Goal: Find specific page/section: Find specific page/section

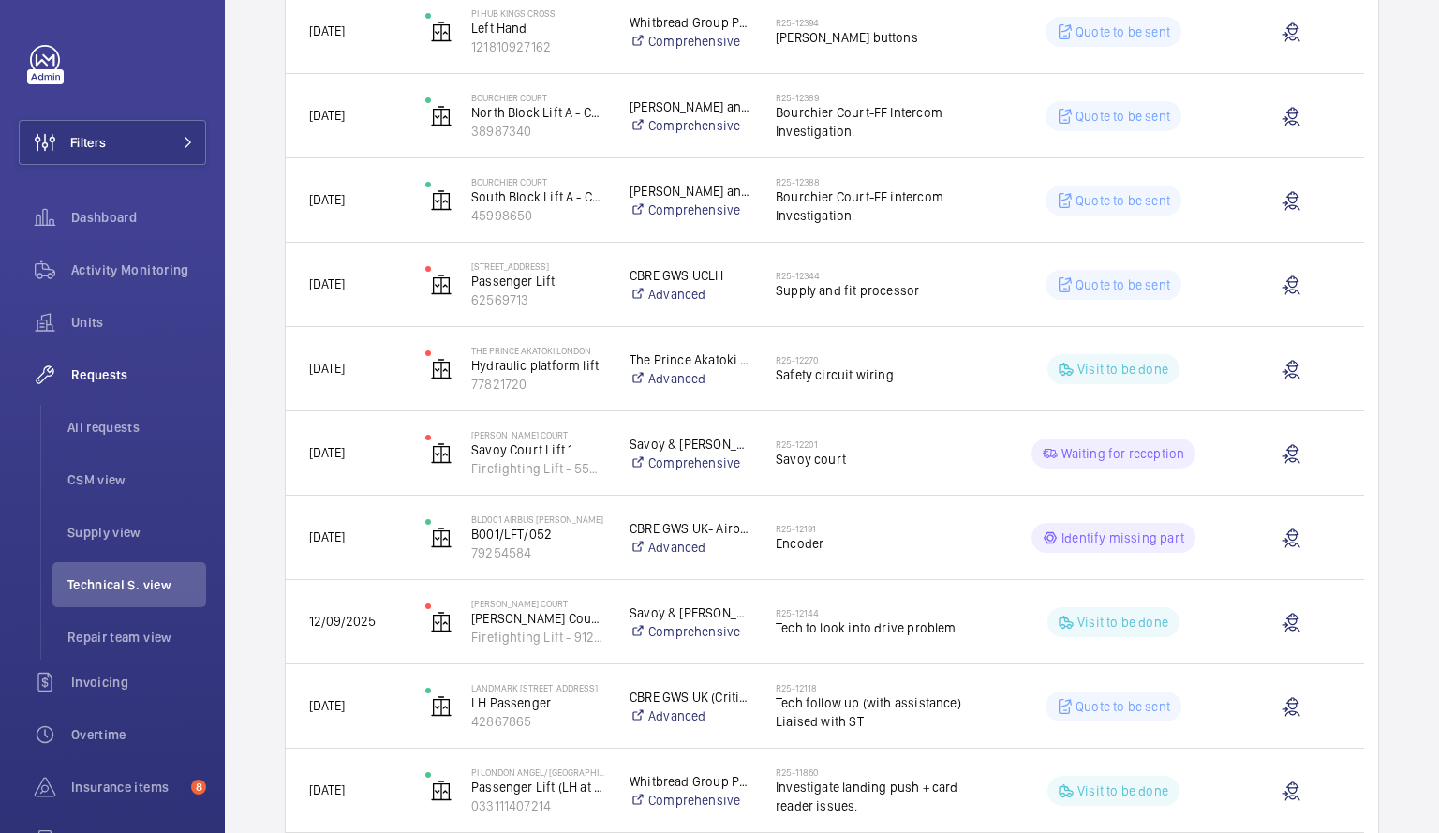
scroll to position [447, 0]
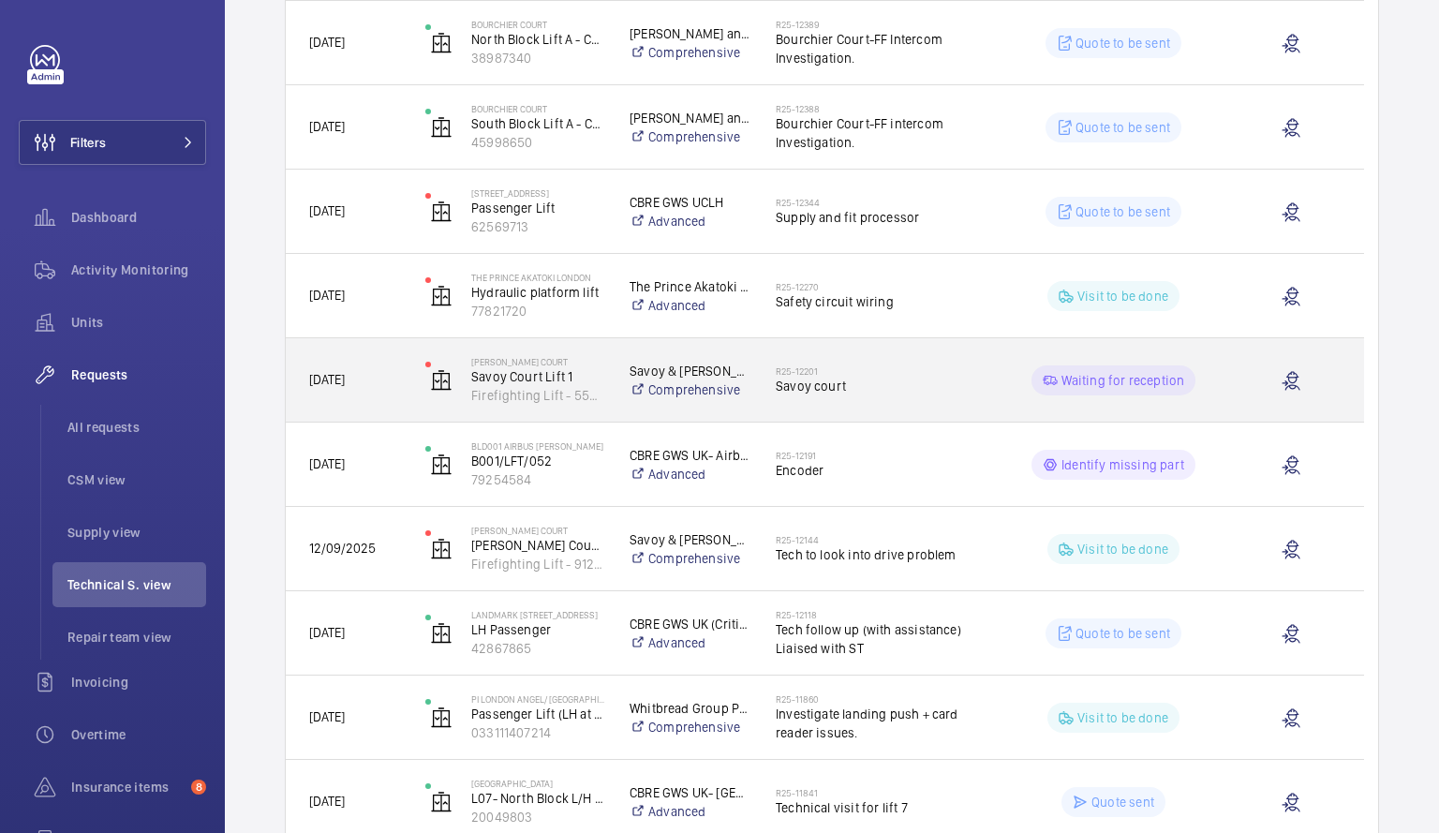
click at [901, 382] on span "Savoy court" at bounding box center [880, 386] width 209 height 19
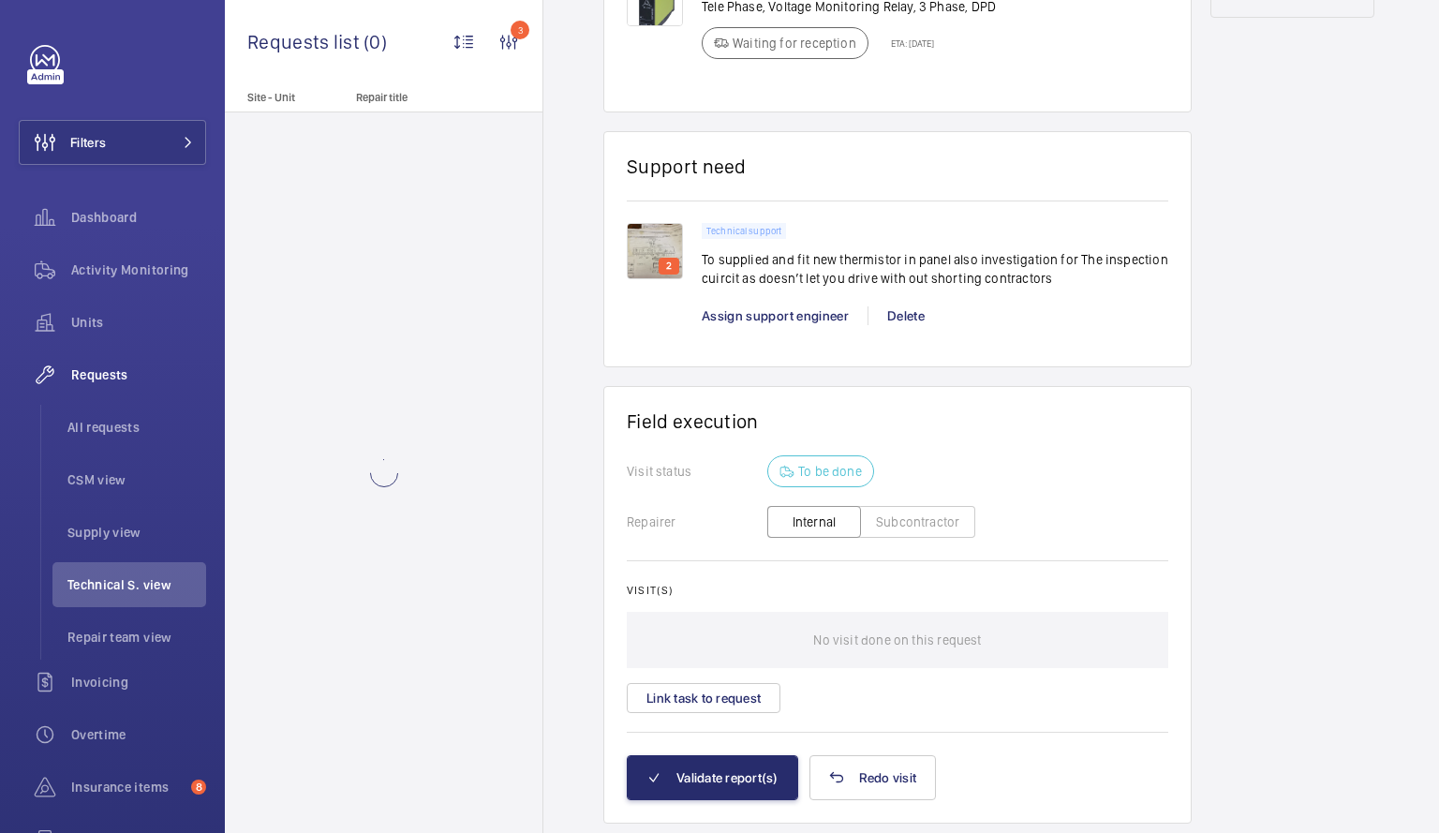
scroll to position [1242, 0]
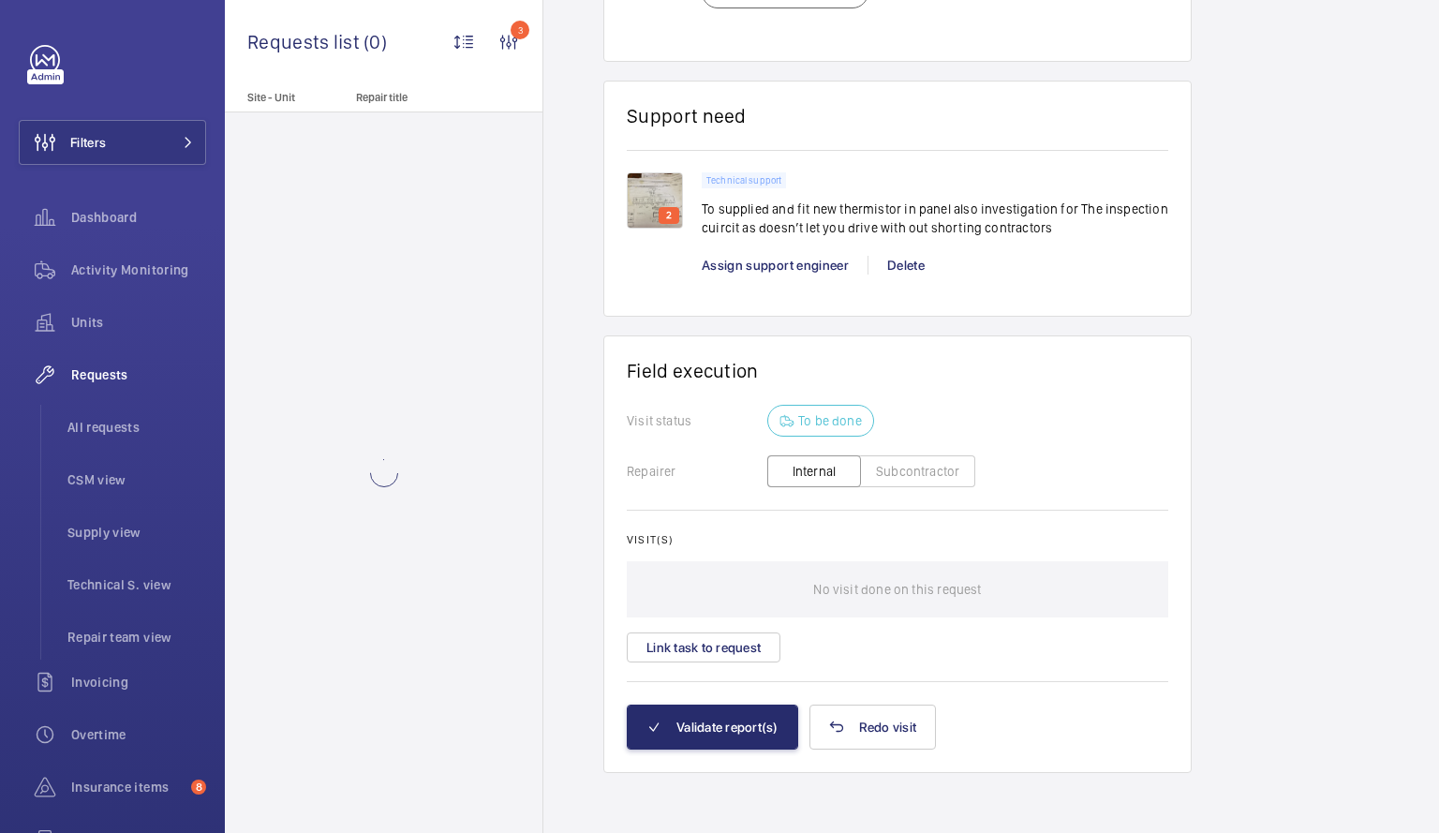
drag, startPoint x: 169, startPoint y: 589, endPoint x: 46, endPoint y: -35, distance: 636.0
click at [46, 0] on html "Filters Dashboard Activity Monitoring Units Requests All requests CSM view Supp…" at bounding box center [719, 416] width 1439 height 833
